Goal: Task Accomplishment & Management: Complete application form

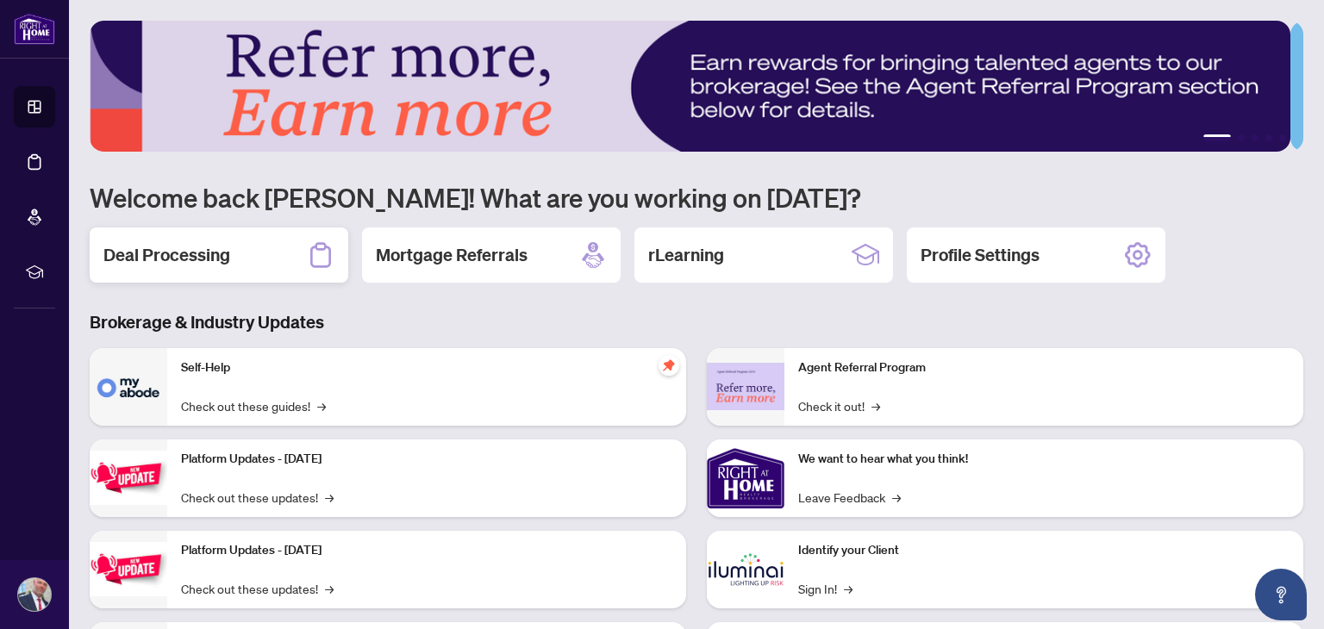
click at [216, 246] on h2 "Deal Processing" at bounding box center [166, 255] width 127 height 24
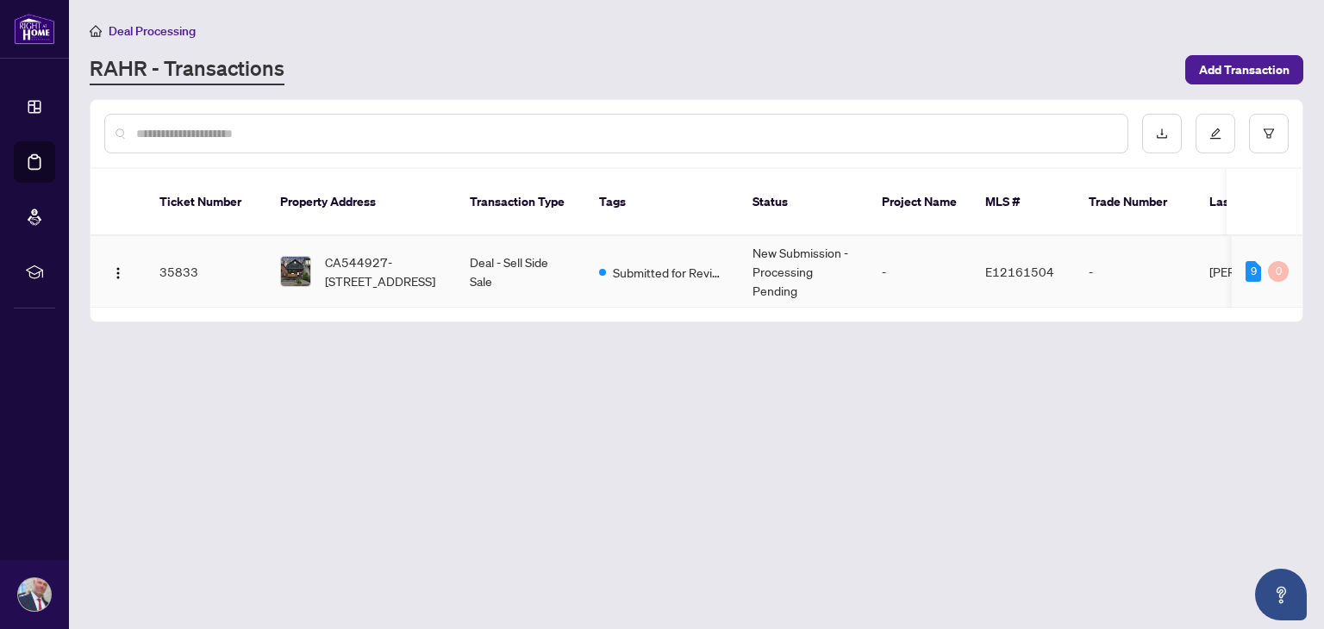
click at [831, 245] on td "New Submission - Processing Pending" at bounding box center [803, 272] width 129 height 72
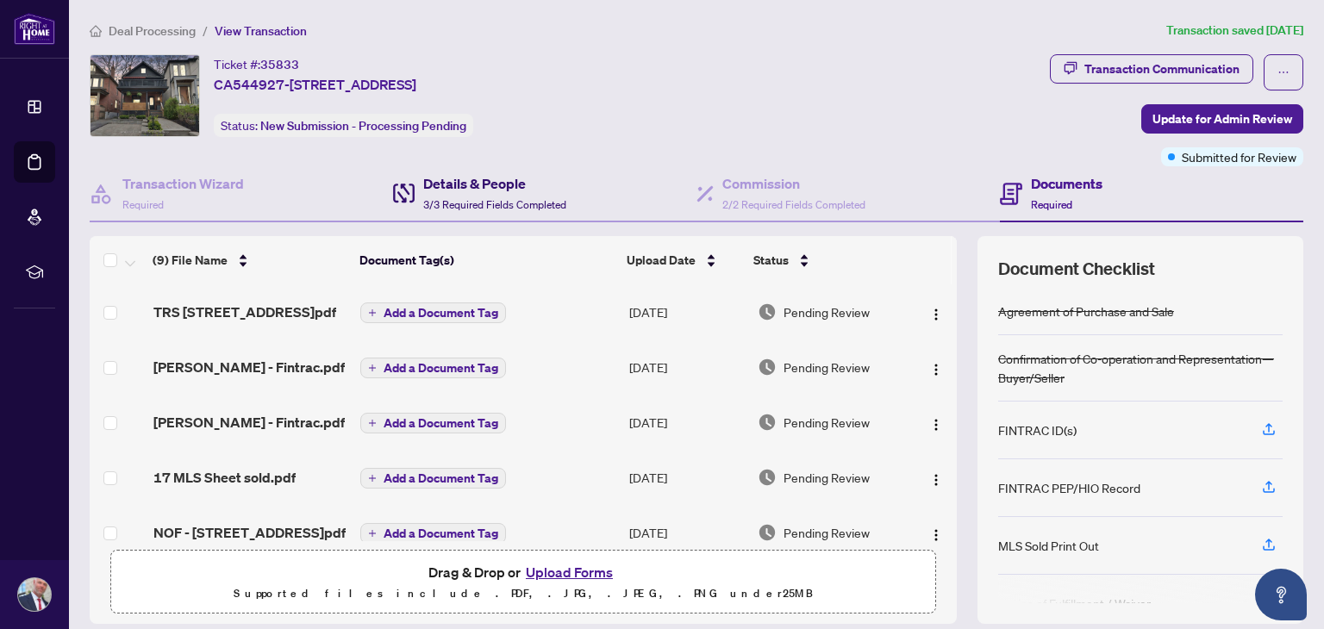
click at [451, 192] on div "Details & People 3/3 Required Fields Completed" at bounding box center [494, 193] width 143 height 41
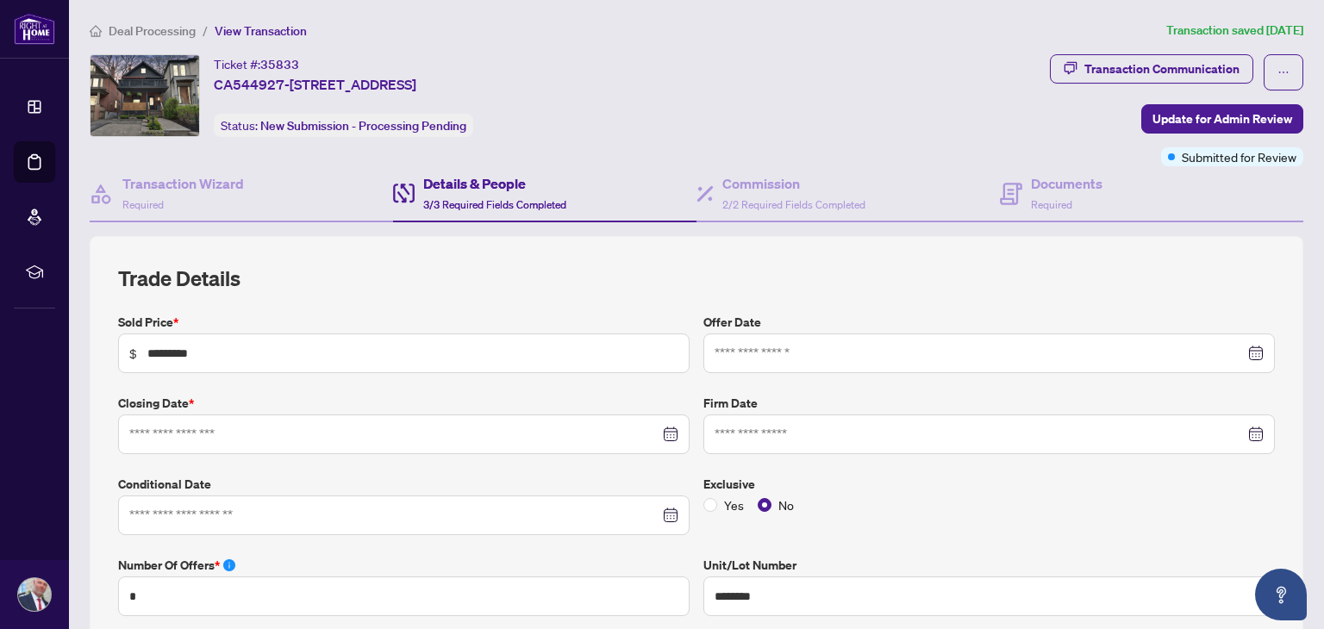
type input "**********"
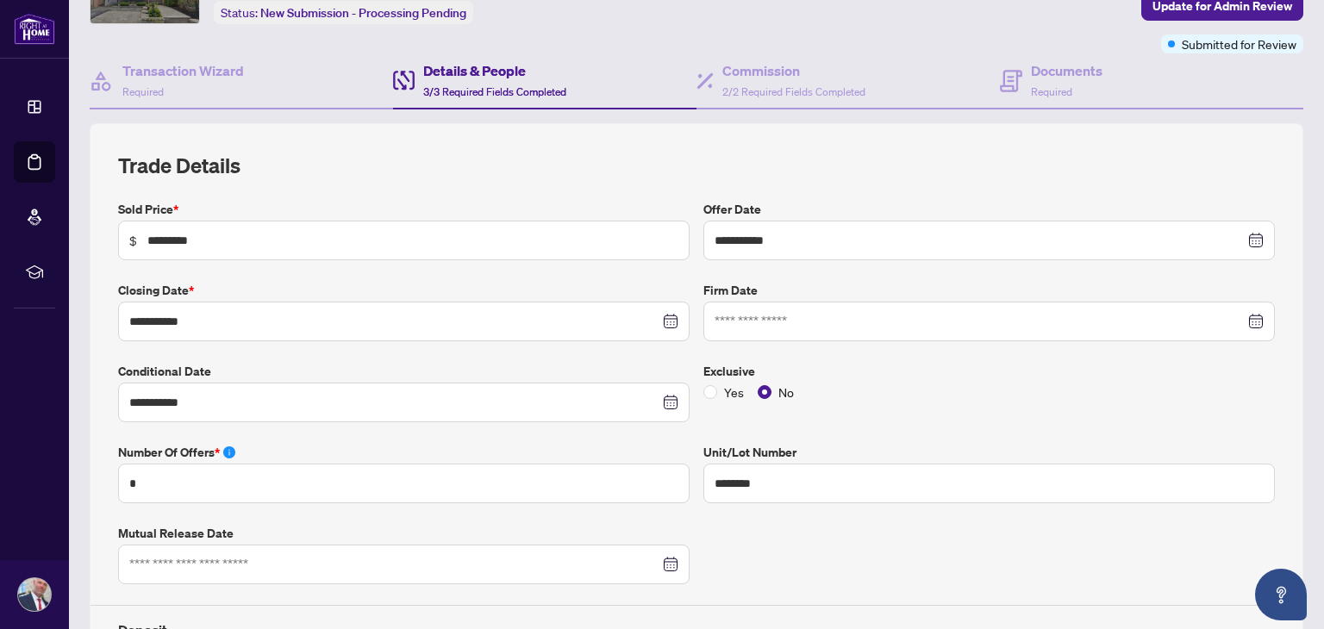
scroll to position [143, 0]
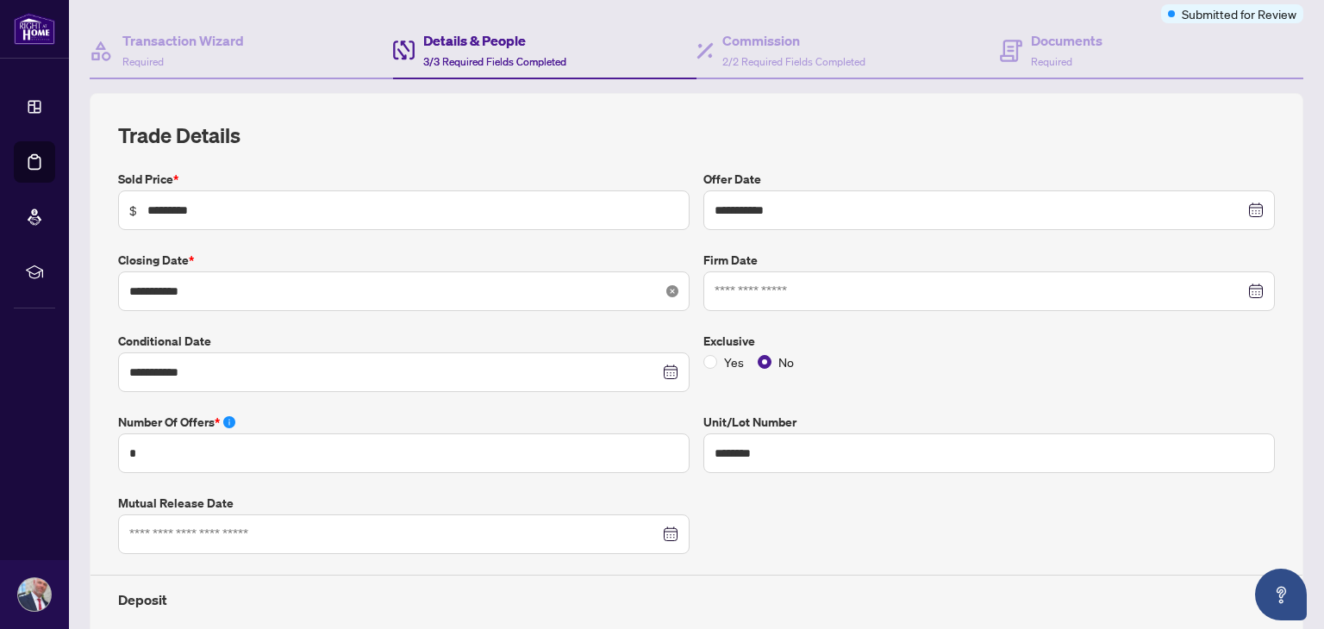
click at [666, 287] on icon "close-circle" at bounding box center [672, 291] width 12 height 12
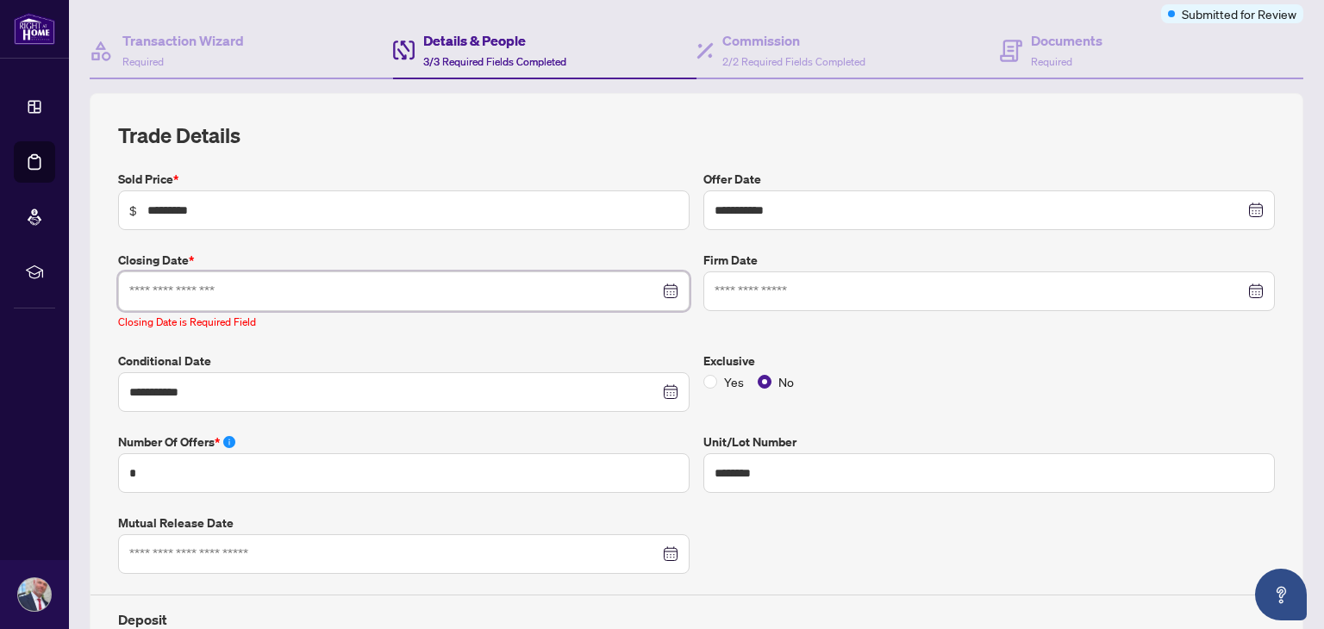
click at [312, 284] on input at bounding box center [394, 291] width 530 height 19
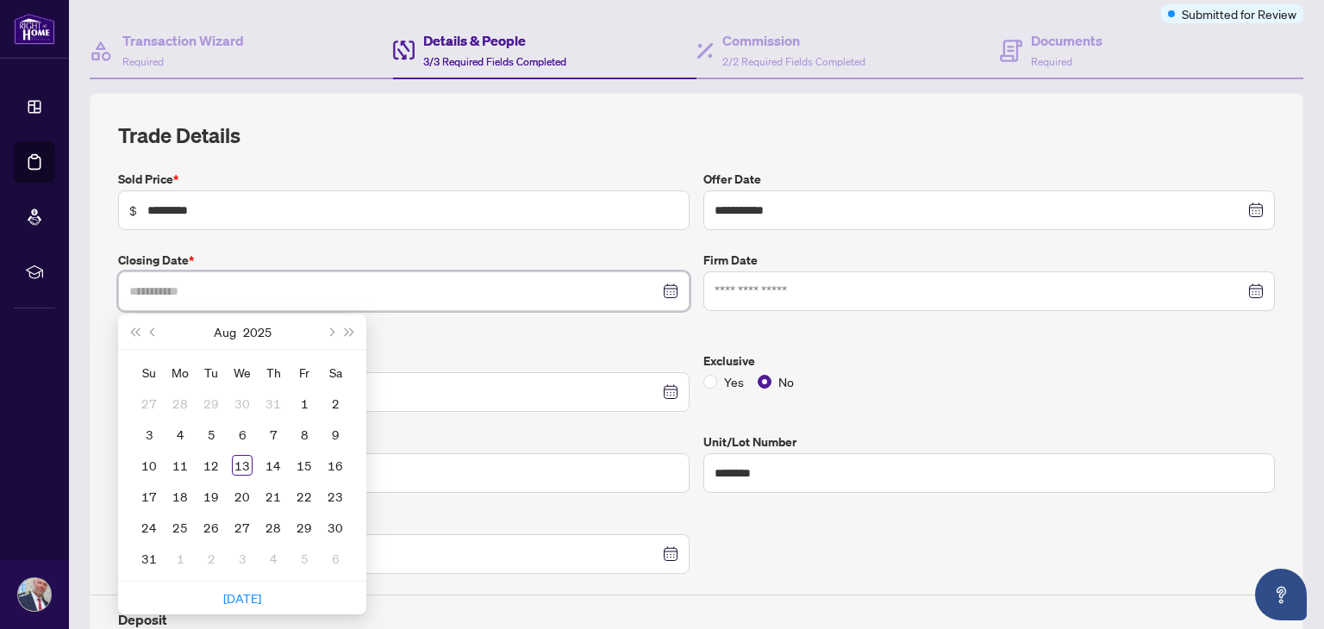
type input "**********"
click at [334, 328] on span "Next month (PageDown)" at bounding box center [330, 332] width 9 height 9
type input "**********"
click at [244, 428] on div "8" at bounding box center [242, 434] width 21 height 21
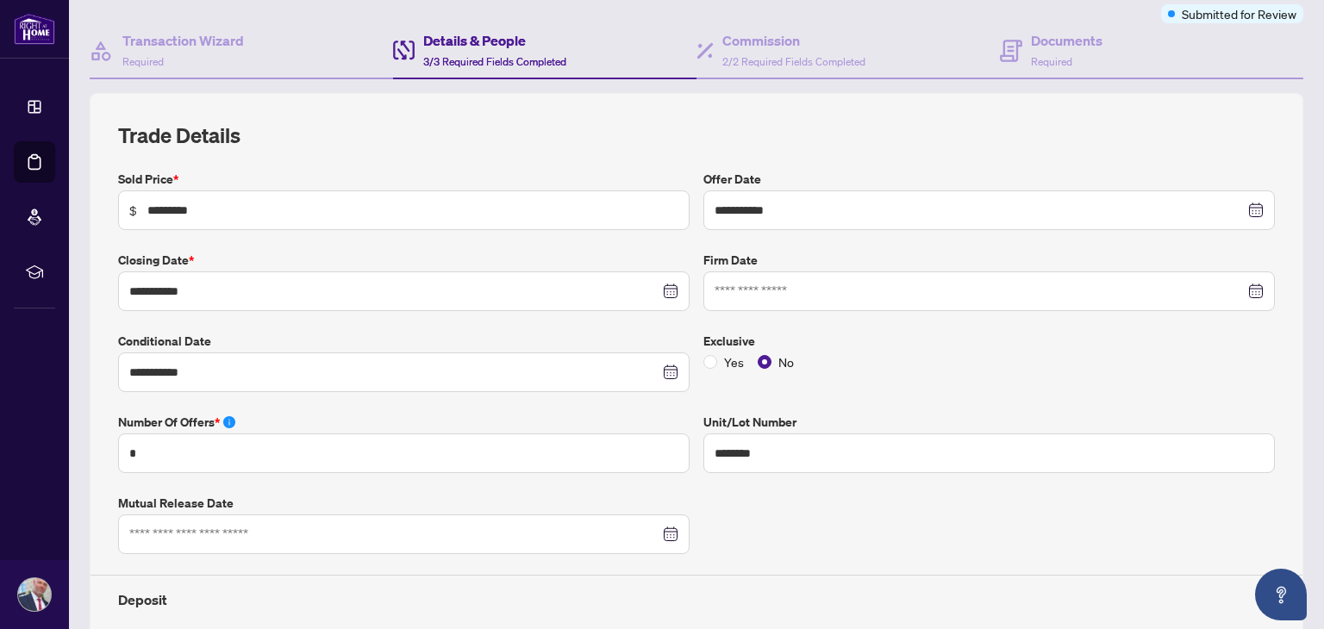
click at [1241, 290] on div at bounding box center [989, 291] width 549 height 19
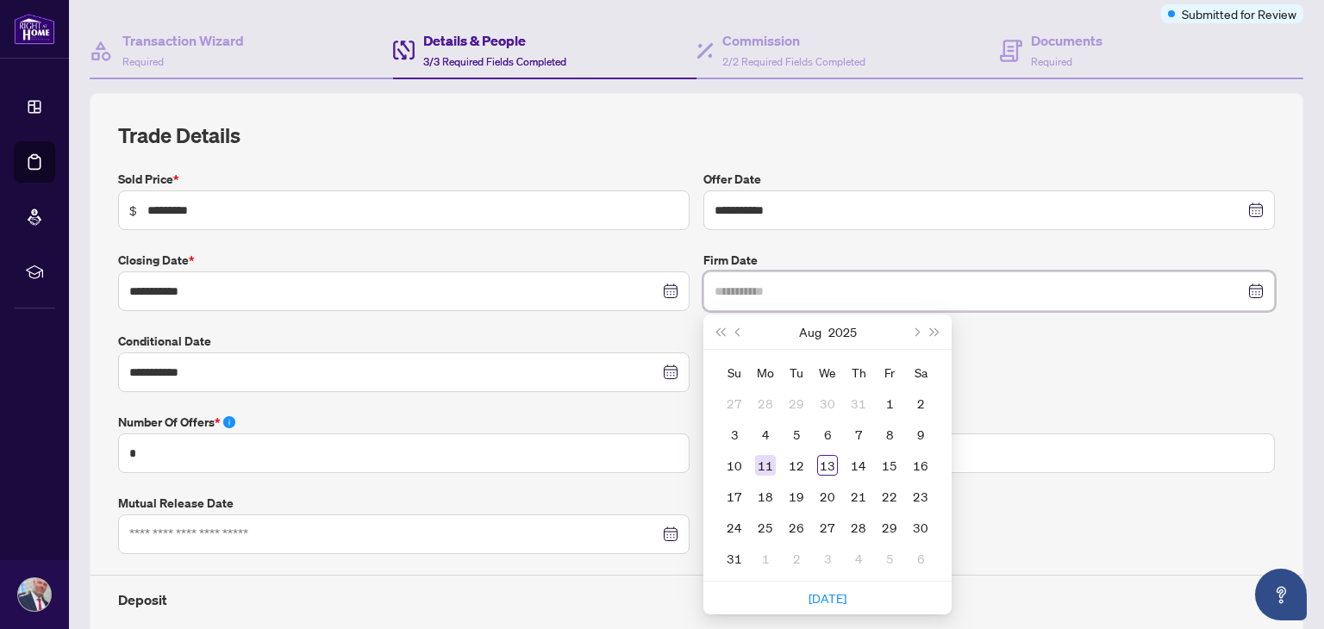
type input "**********"
click at [759, 459] on div "11" at bounding box center [765, 465] width 21 height 21
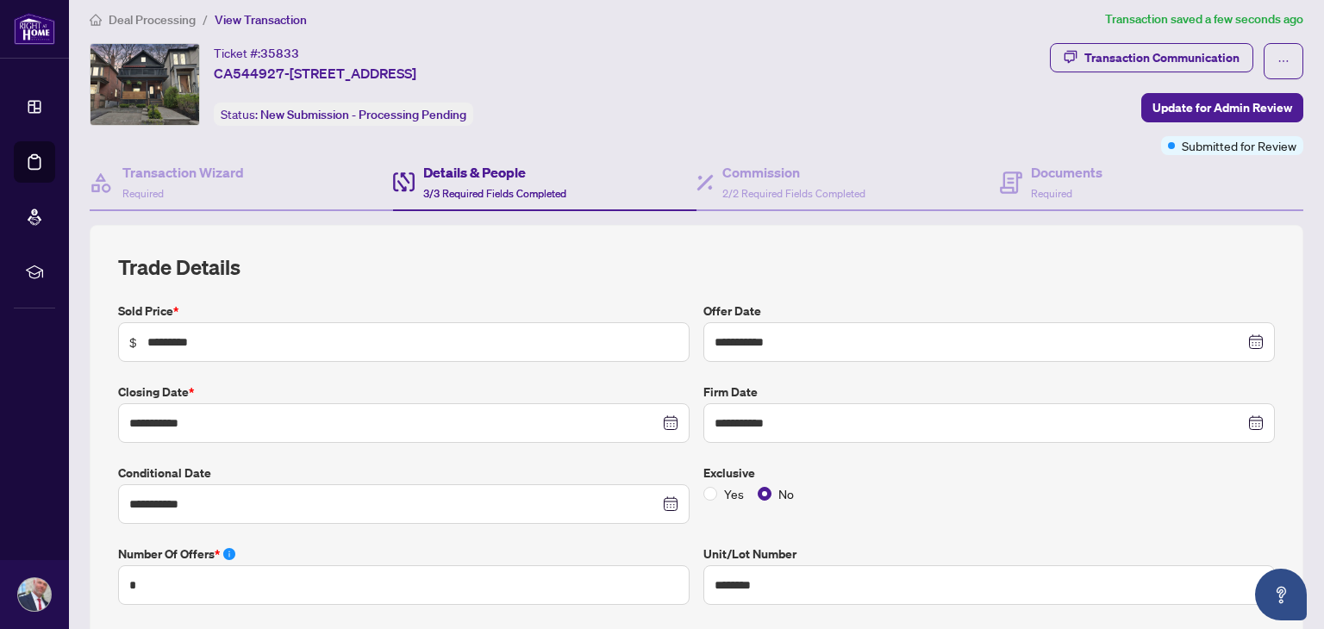
scroll to position [0, 0]
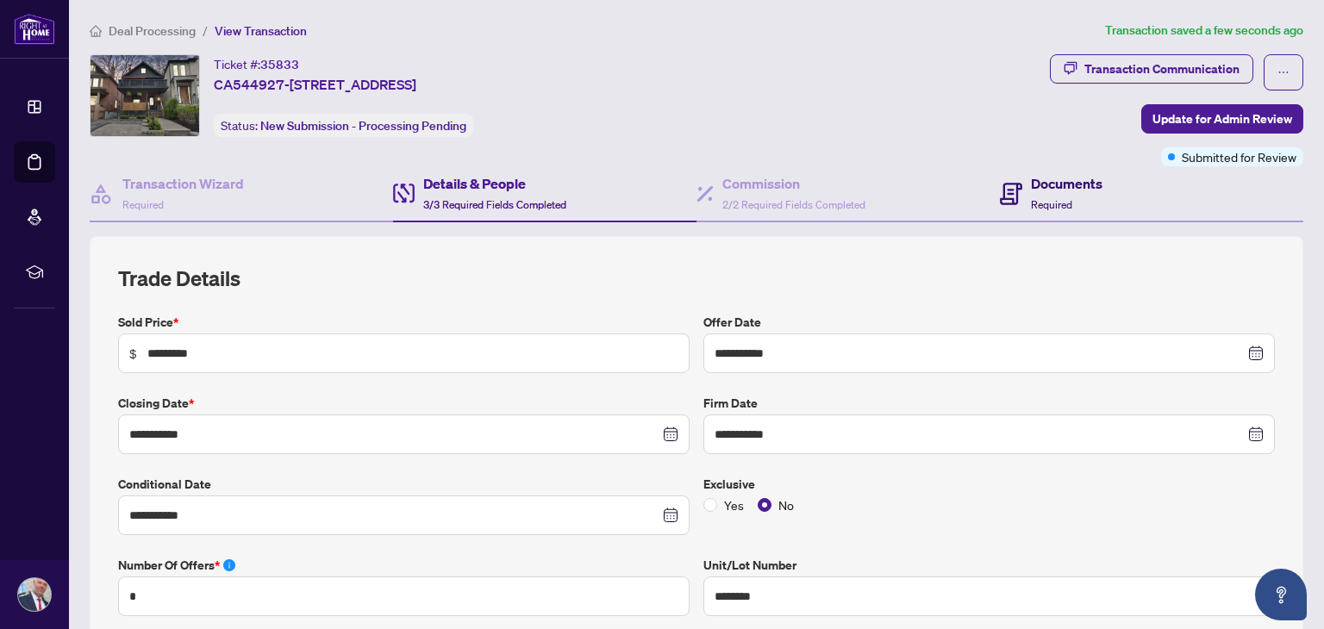
click at [1053, 191] on h4 "Documents" at bounding box center [1067, 183] width 72 height 21
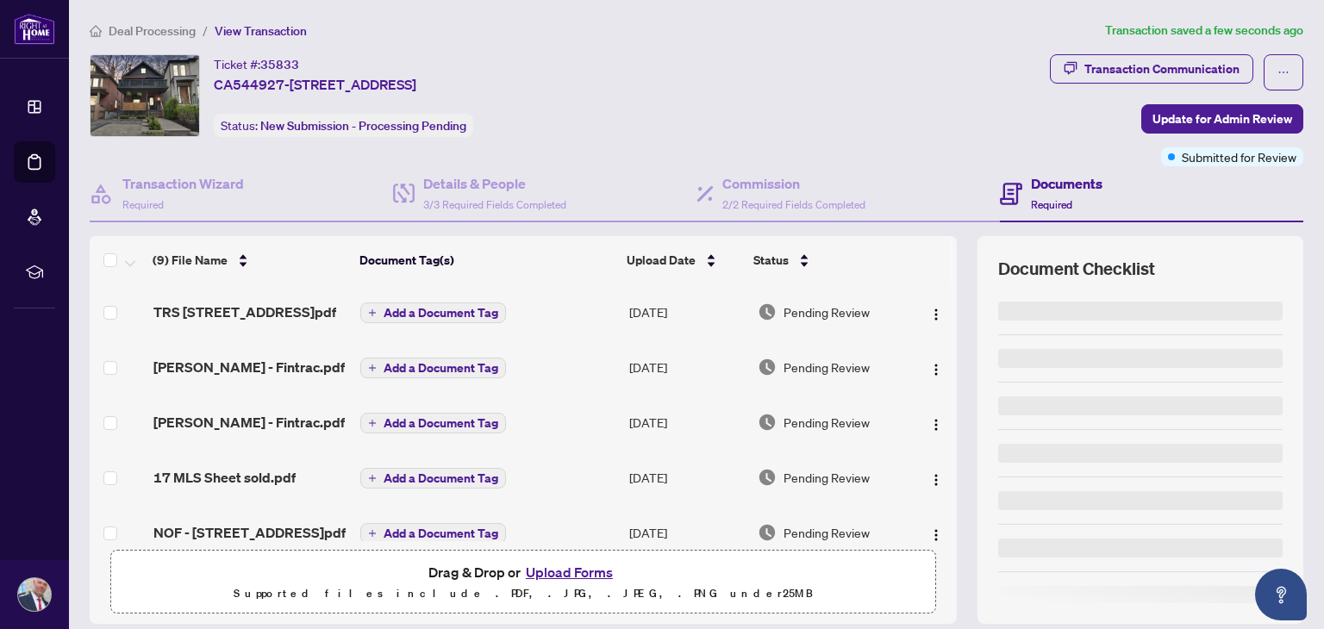
click at [547, 567] on button "Upload Forms" at bounding box center [569, 572] width 97 height 22
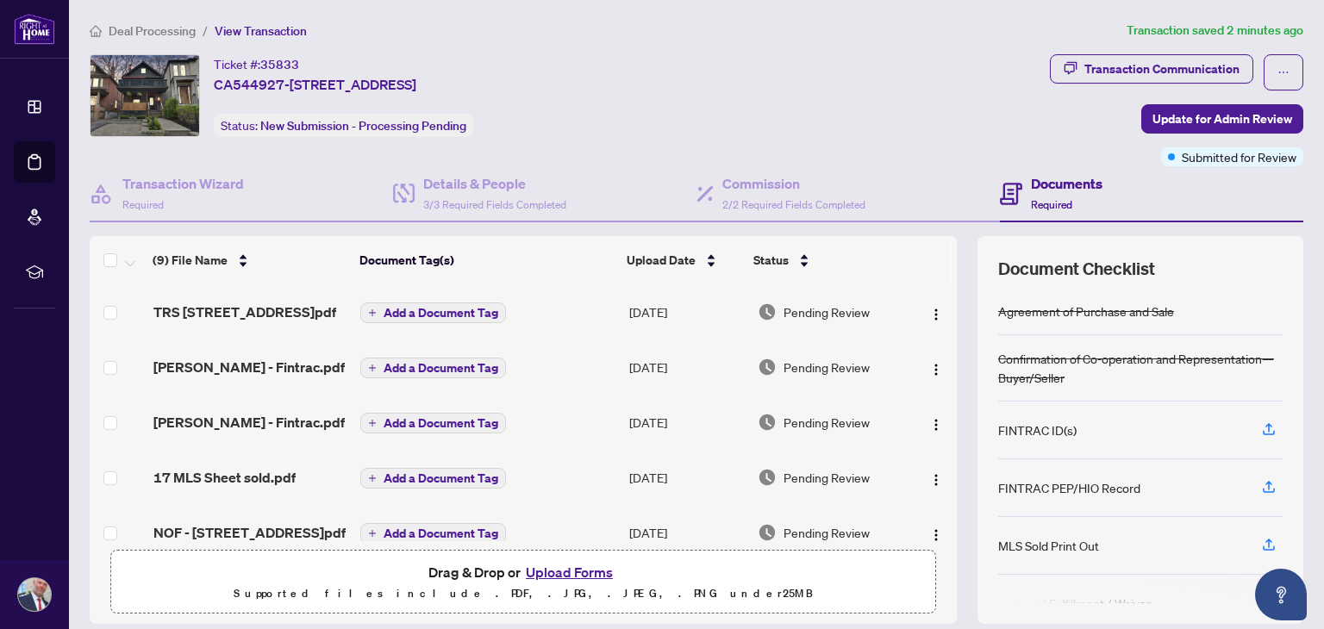
click at [557, 572] on button "Upload Forms" at bounding box center [569, 572] width 97 height 22
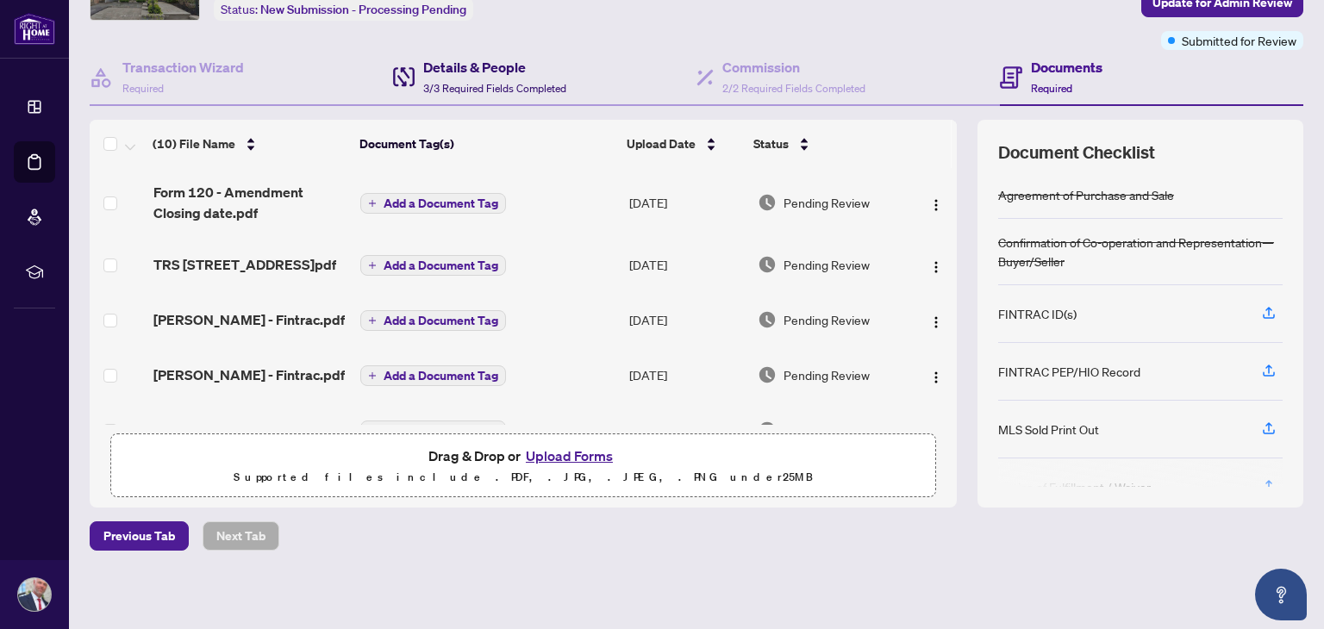
click at [473, 70] on h4 "Details & People" at bounding box center [494, 67] width 143 height 21
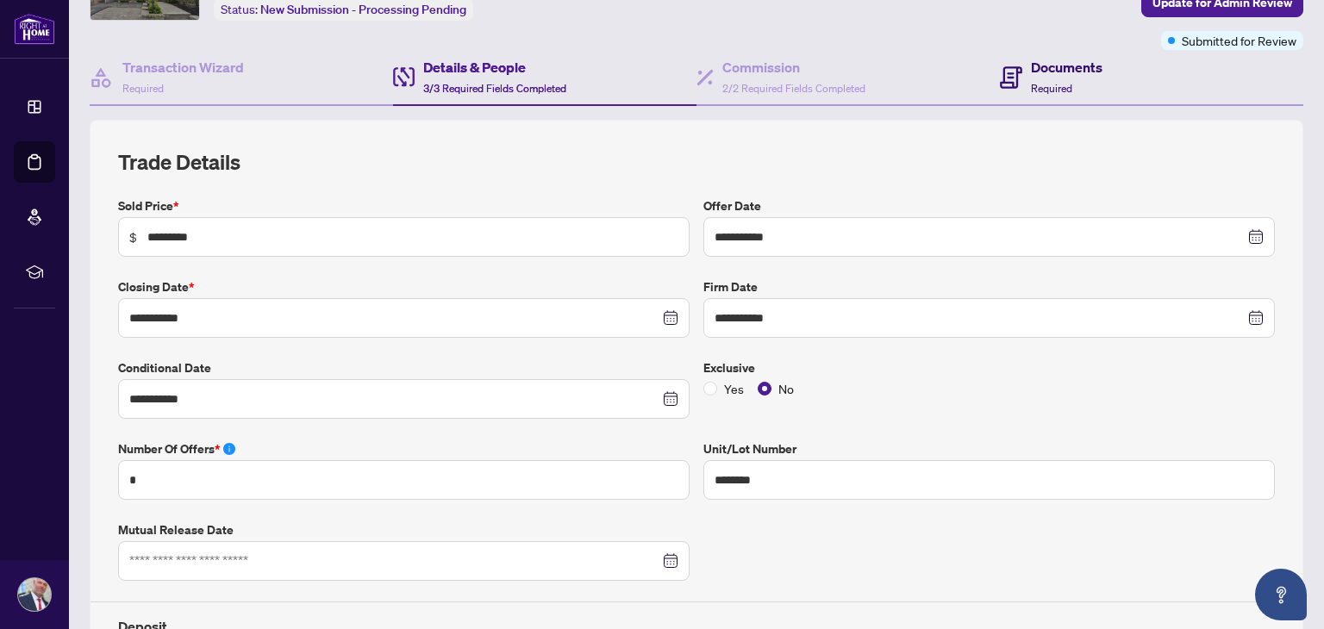
click at [1031, 66] on h4 "Documents" at bounding box center [1067, 67] width 72 height 21
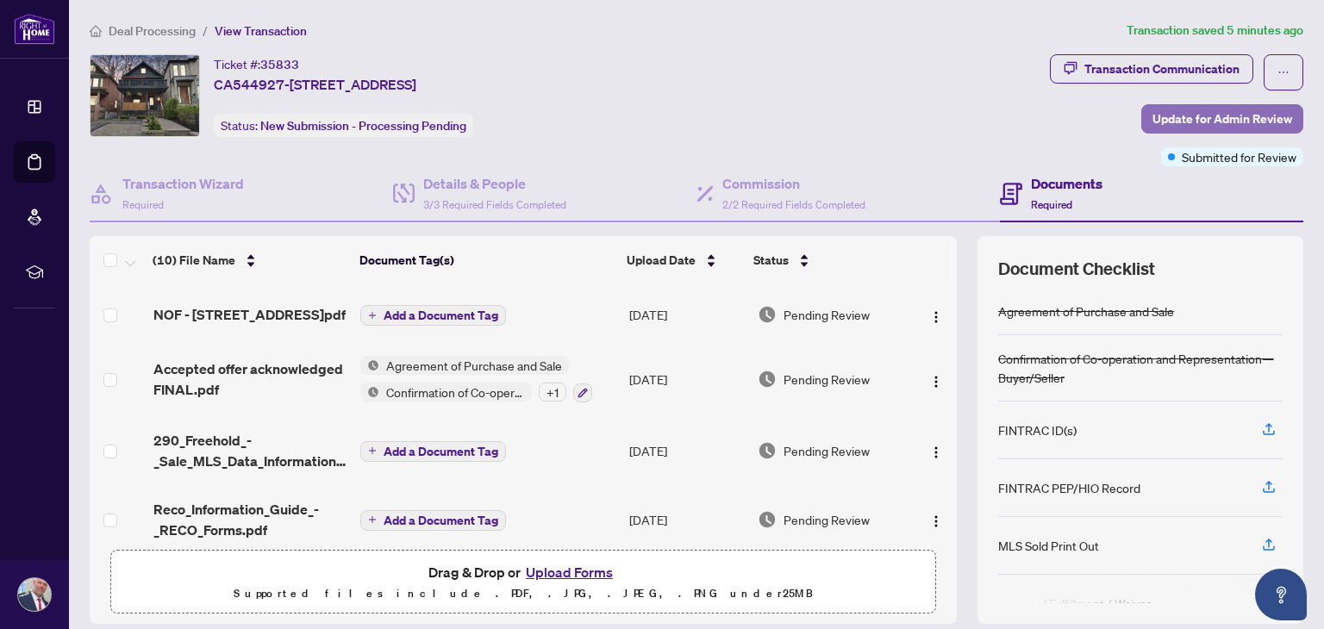
click at [1200, 114] on span "Update for Admin Review" at bounding box center [1223, 119] width 140 height 28
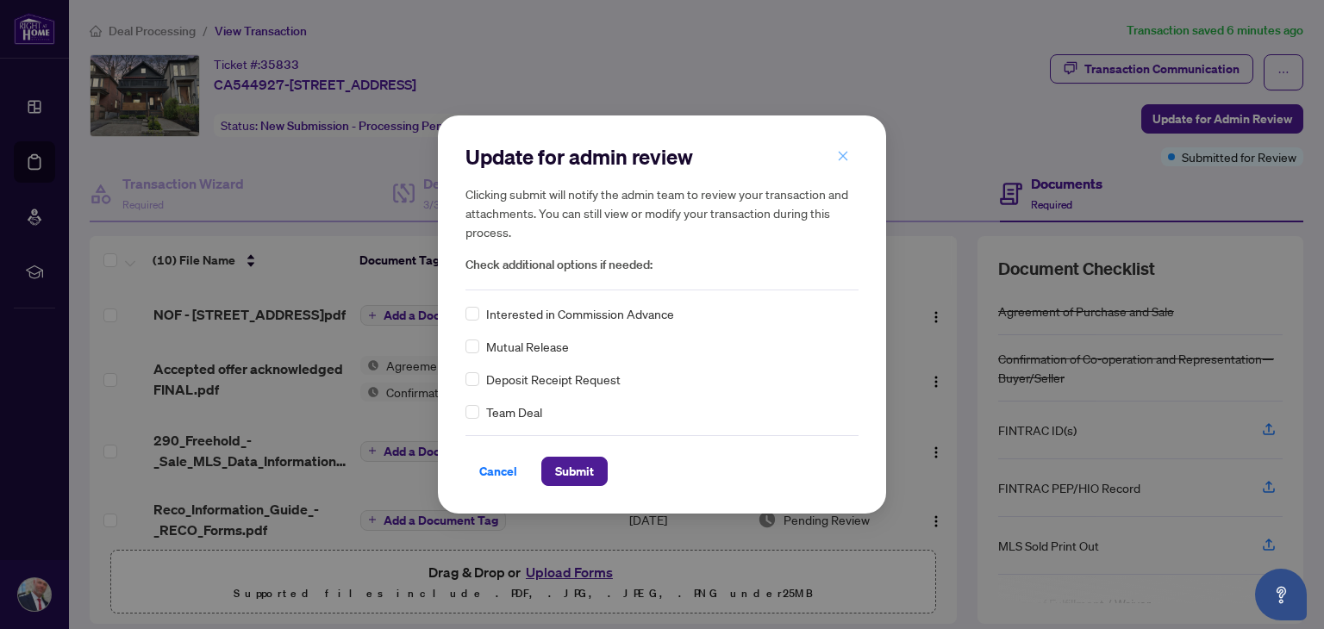
click at [840, 157] on icon "close" at bounding box center [843, 156] width 12 height 12
